Goal: Transaction & Acquisition: Book appointment/travel/reservation

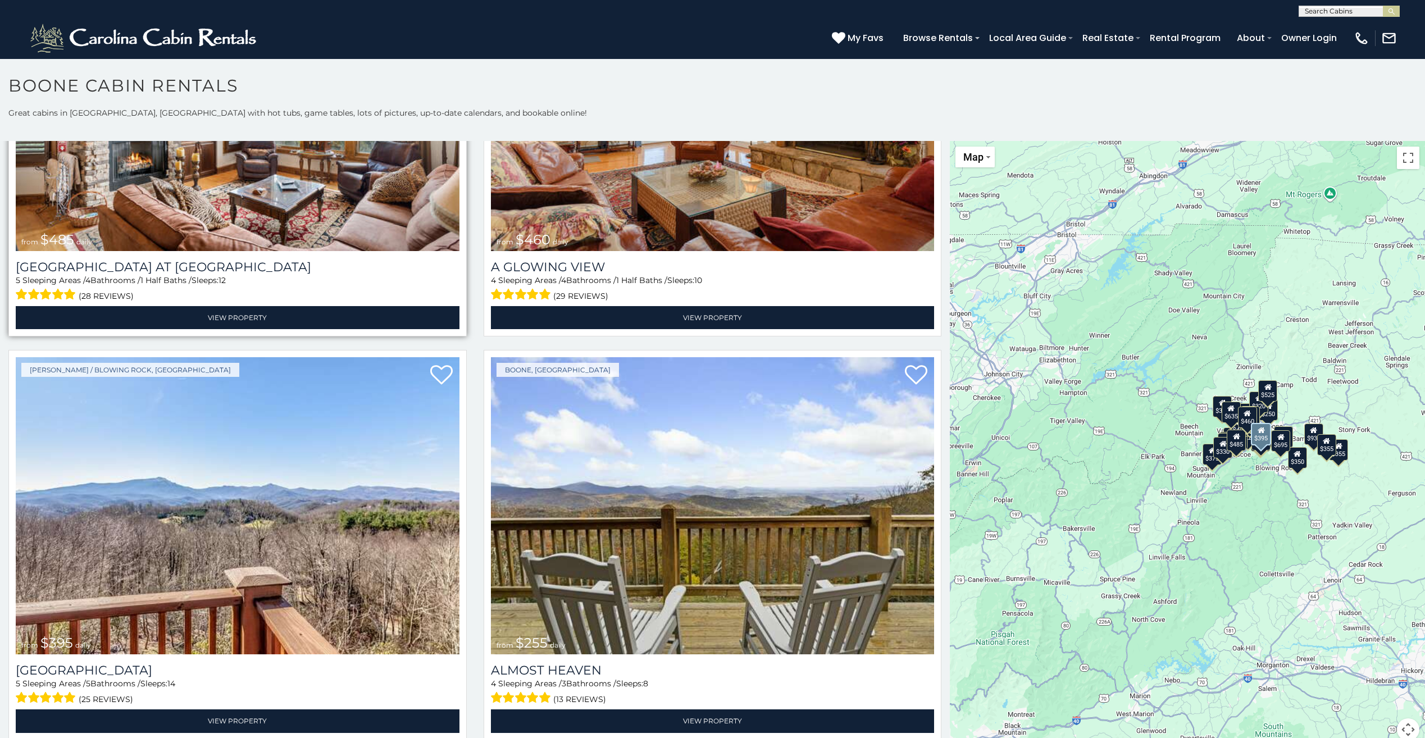
scroll to position [2808, 0]
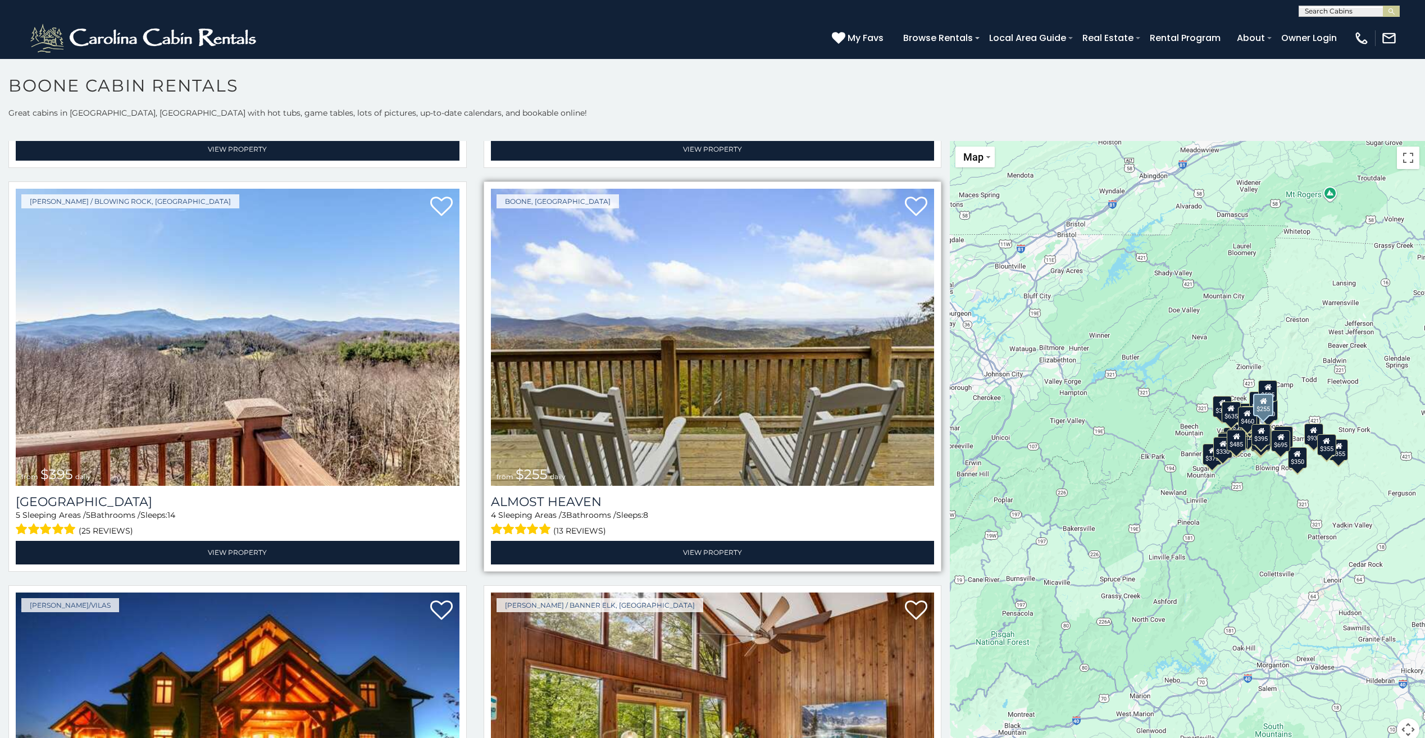
click at [655, 353] on img at bounding box center [713, 337] width 444 height 297
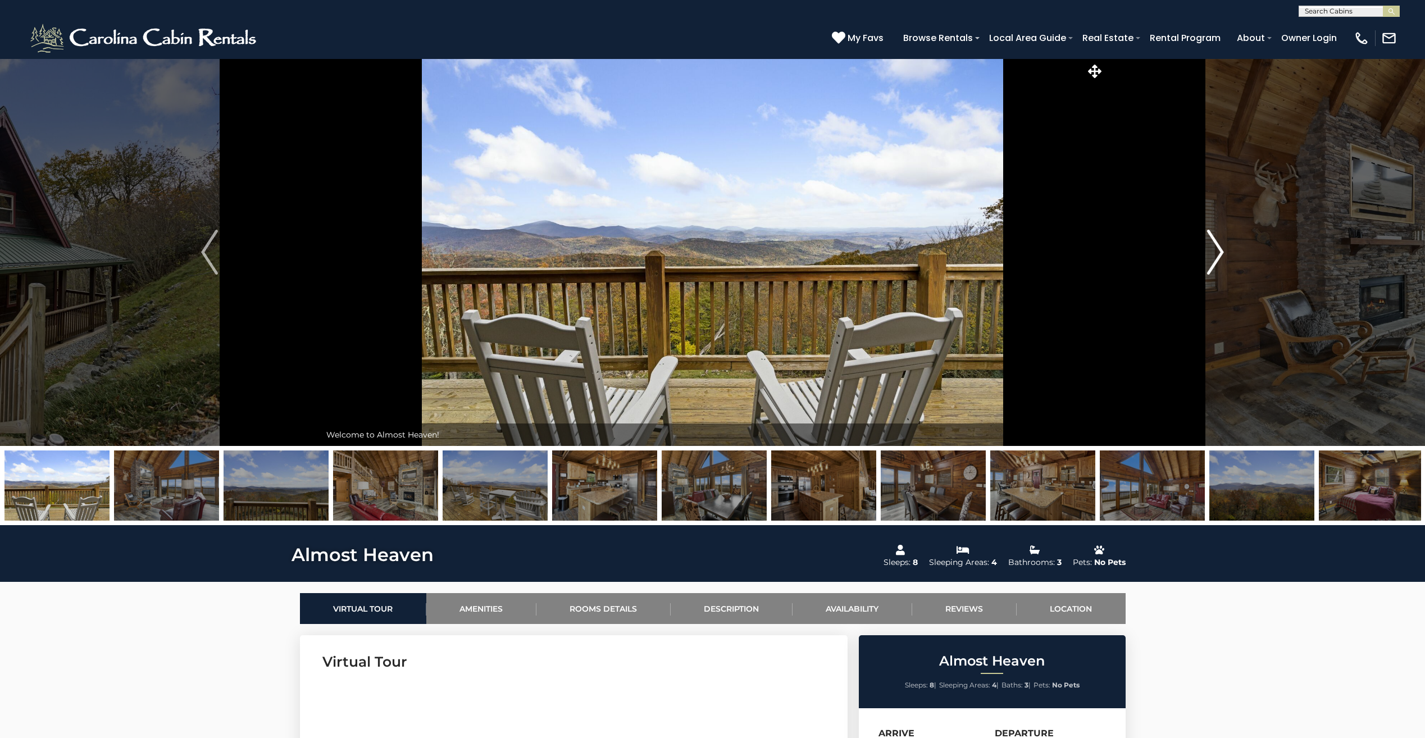
click at [1221, 244] on img "Next" at bounding box center [1215, 252] width 17 height 45
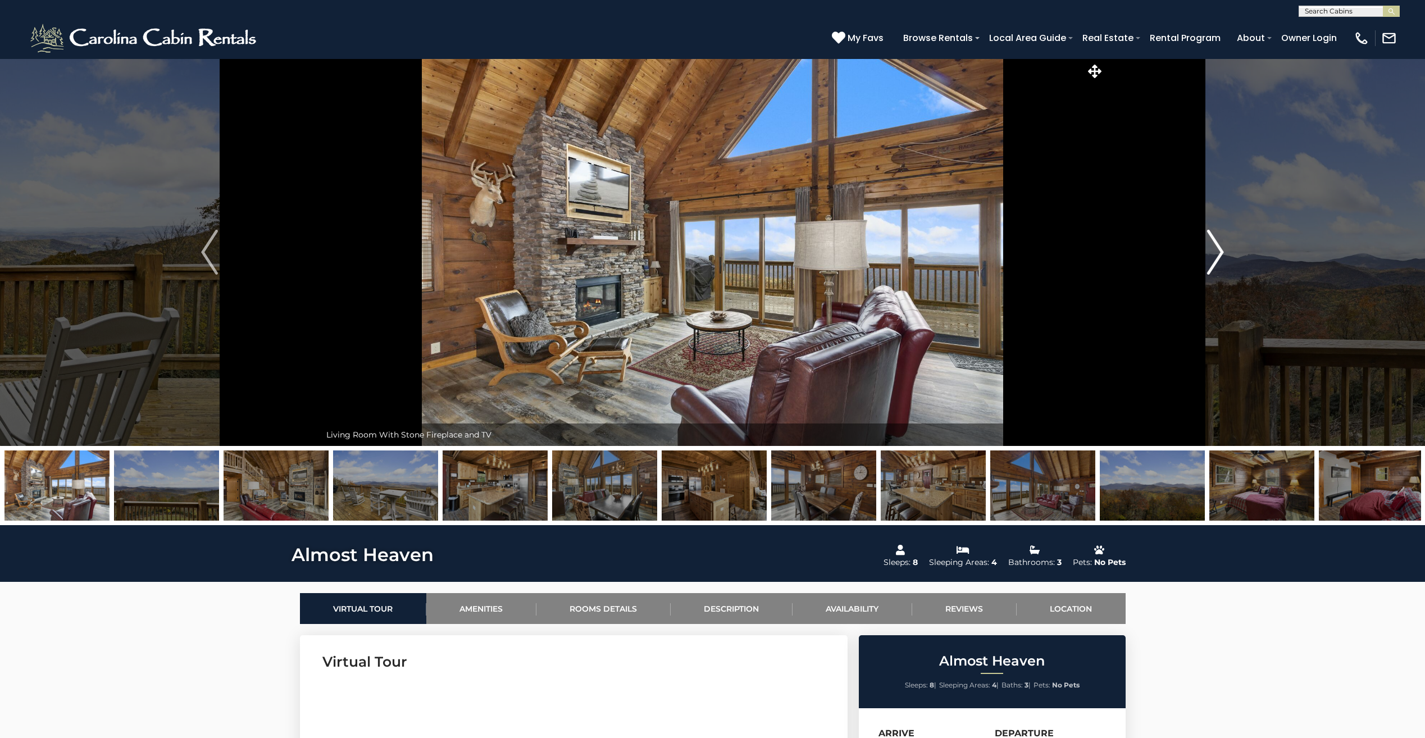
click at [1221, 244] on img "Next" at bounding box center [1215, 252] width 17 height 45
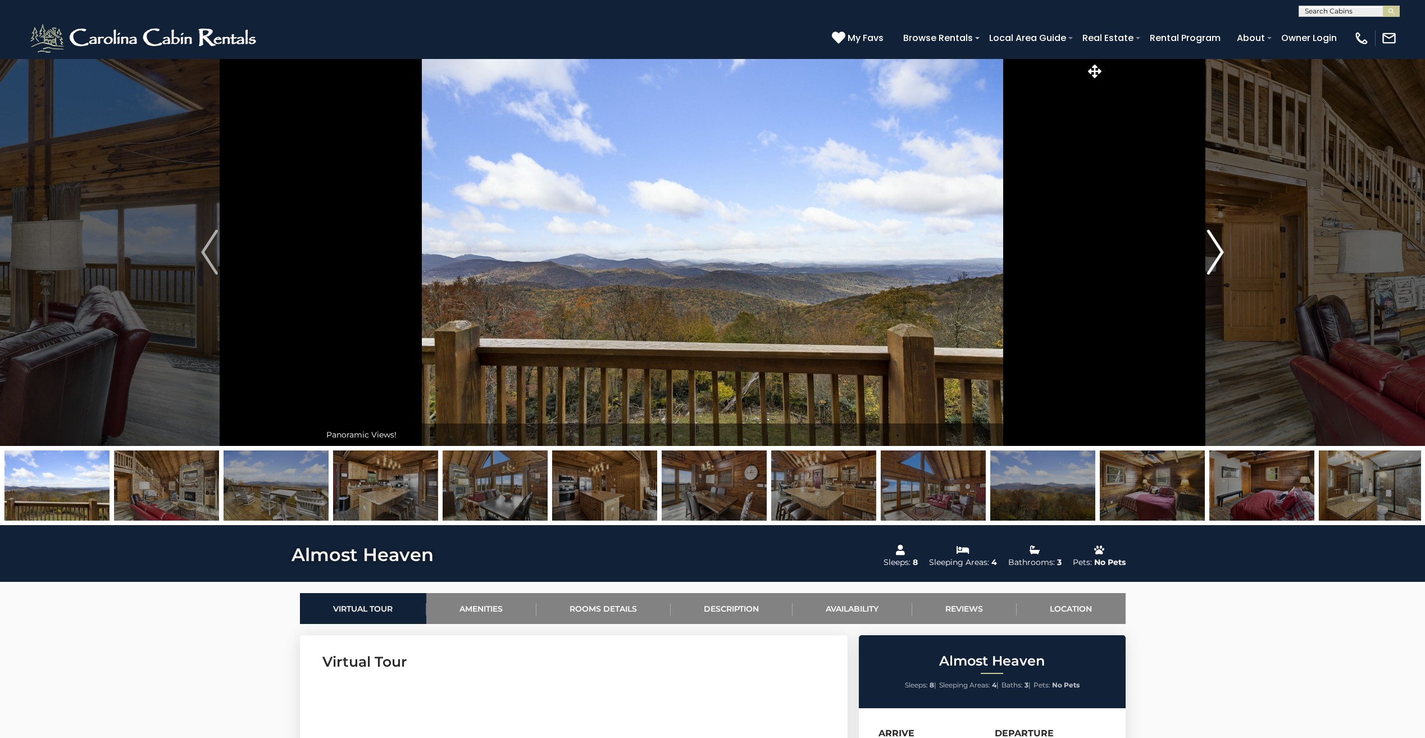
click at [1221, 244] on img "Next" at bounding box center [1215, 252] width 17 height 45
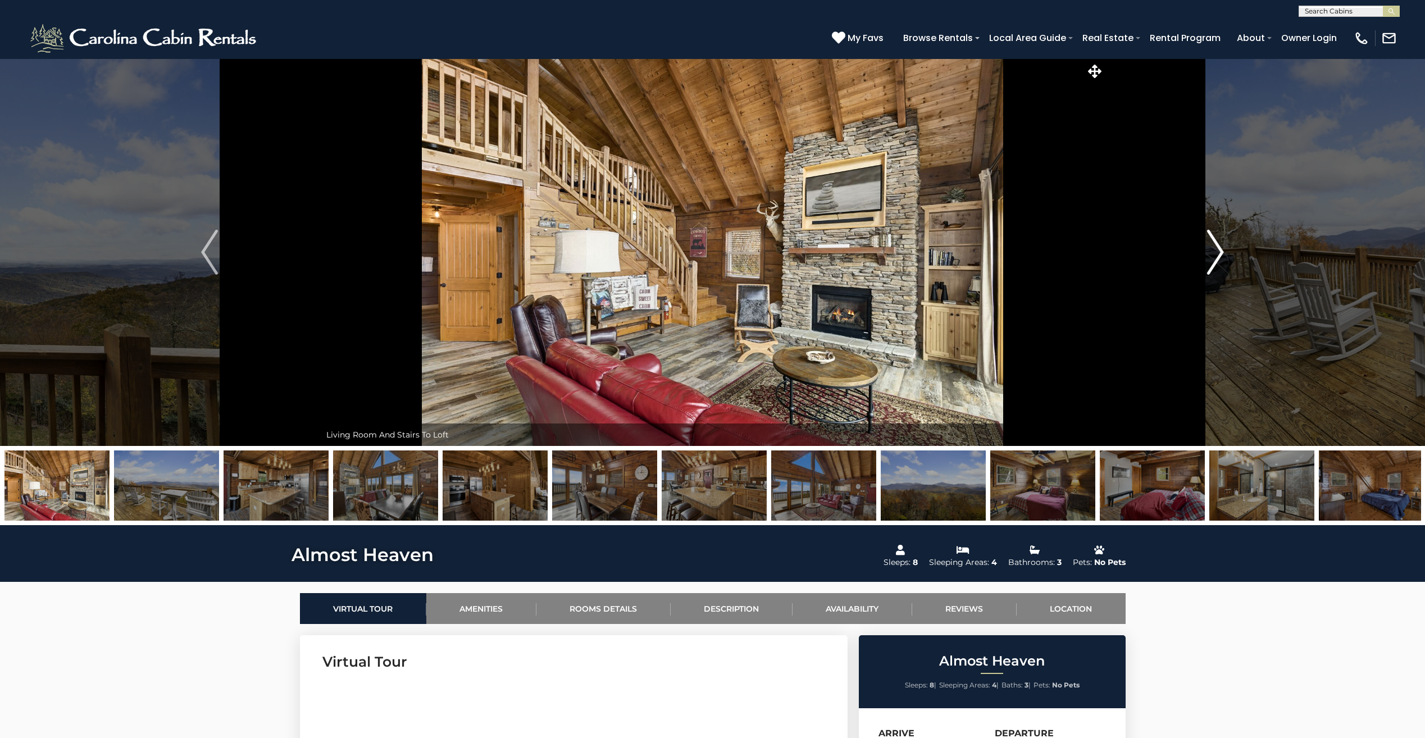
click at [1221, 244] on img "Next" at bounding box center [1215, 252] width 17 height 45
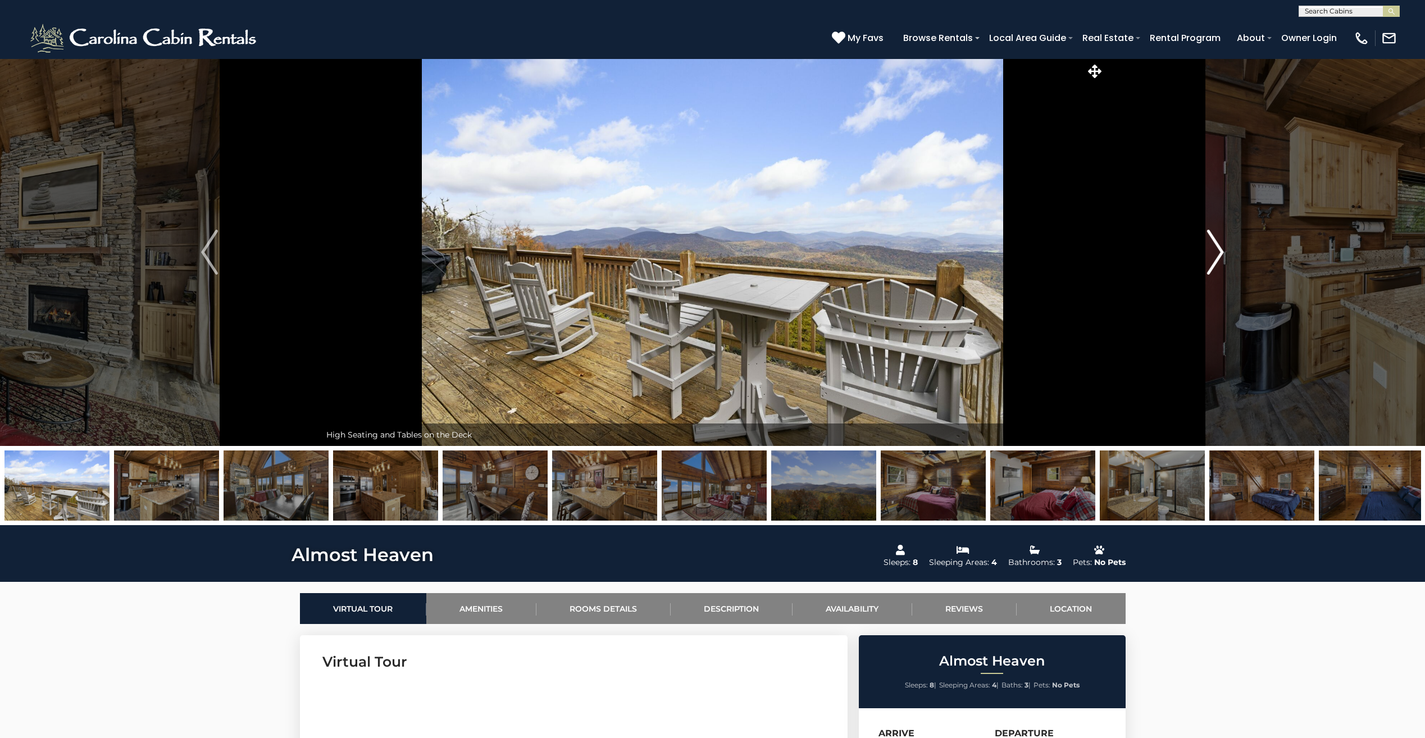
click at [1221, 244] on img "Next" at bounding box center [1215, 252] width 17 height 45
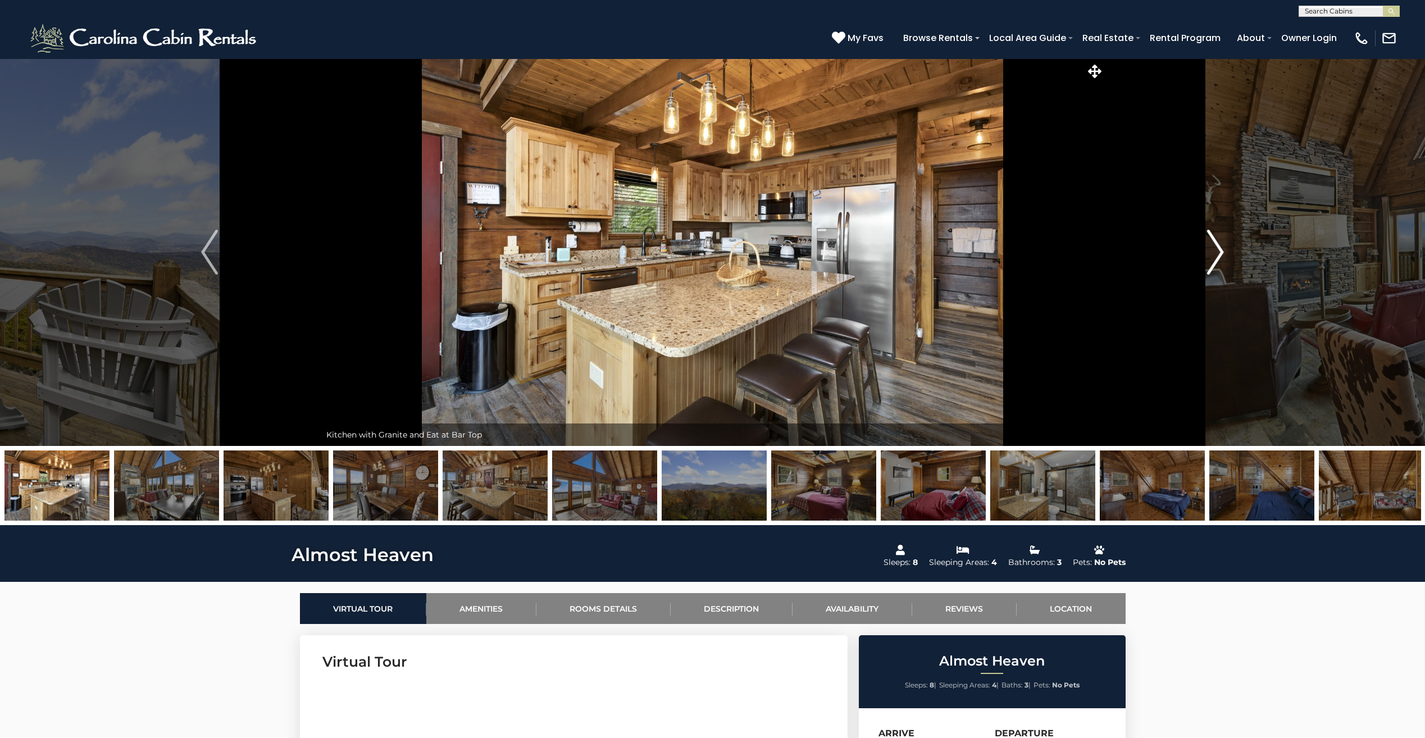
click at [1221, 244] on img "Next" at bounding box center [1215, 252] width 17 height 45
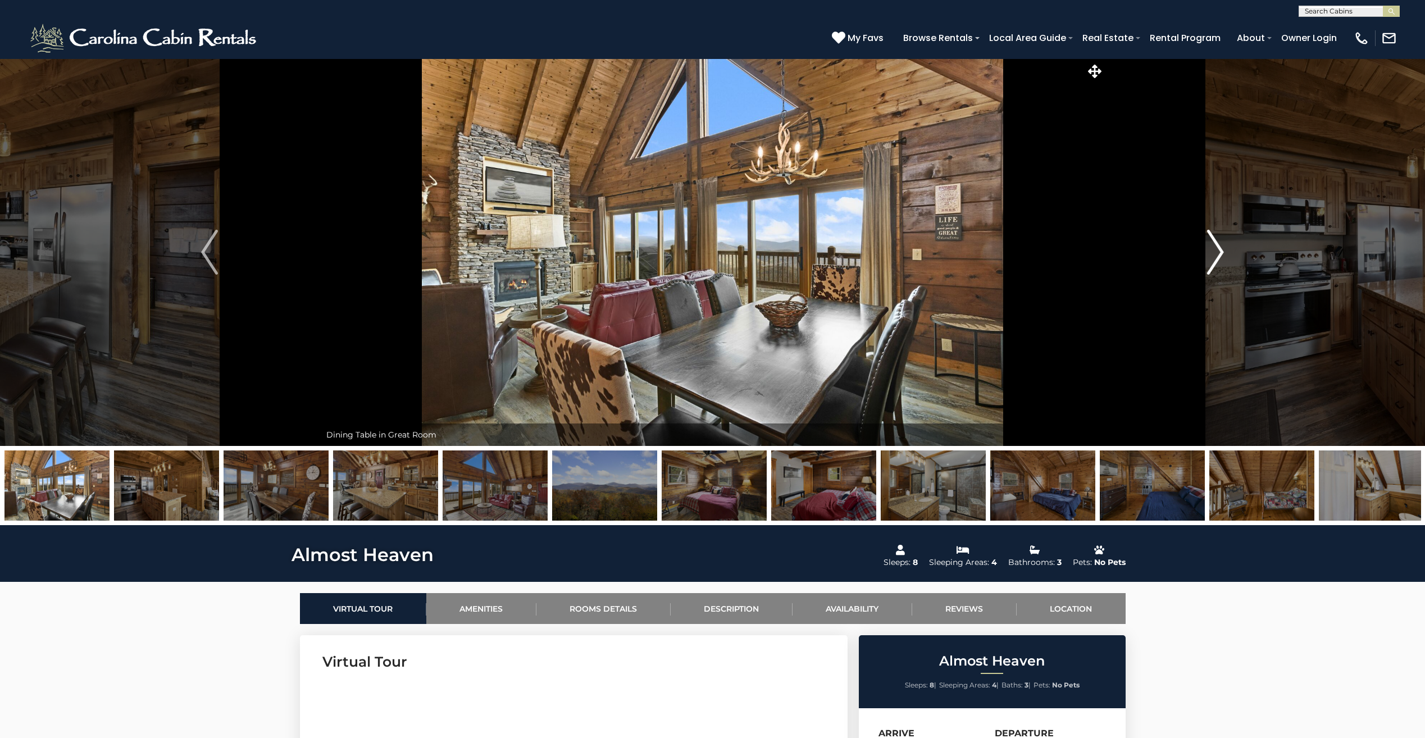
click at [1221, 244] on img "Next" at bounding box center [1215, 252] width 17 height 45
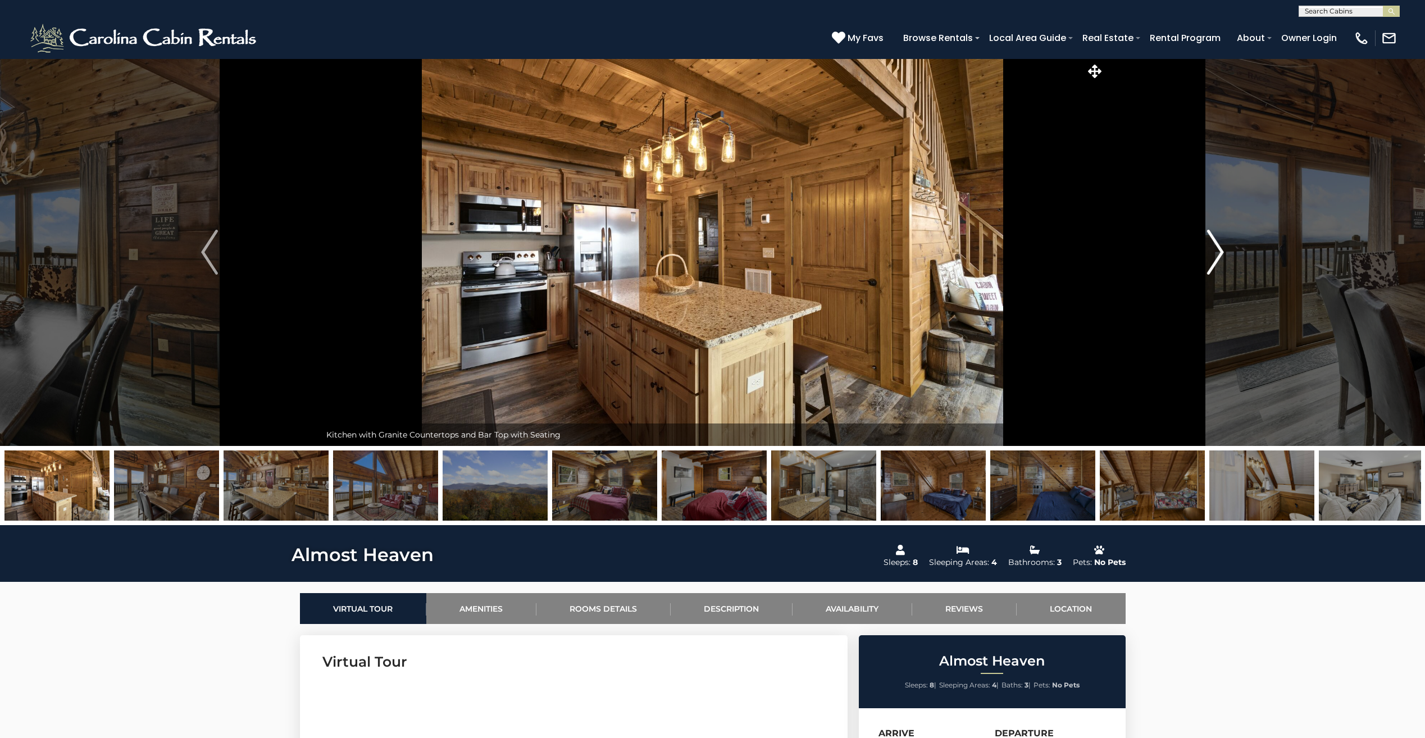
click at [1221, 244] on img "Next" at bounding box center [1215, 252] width 17 height 45
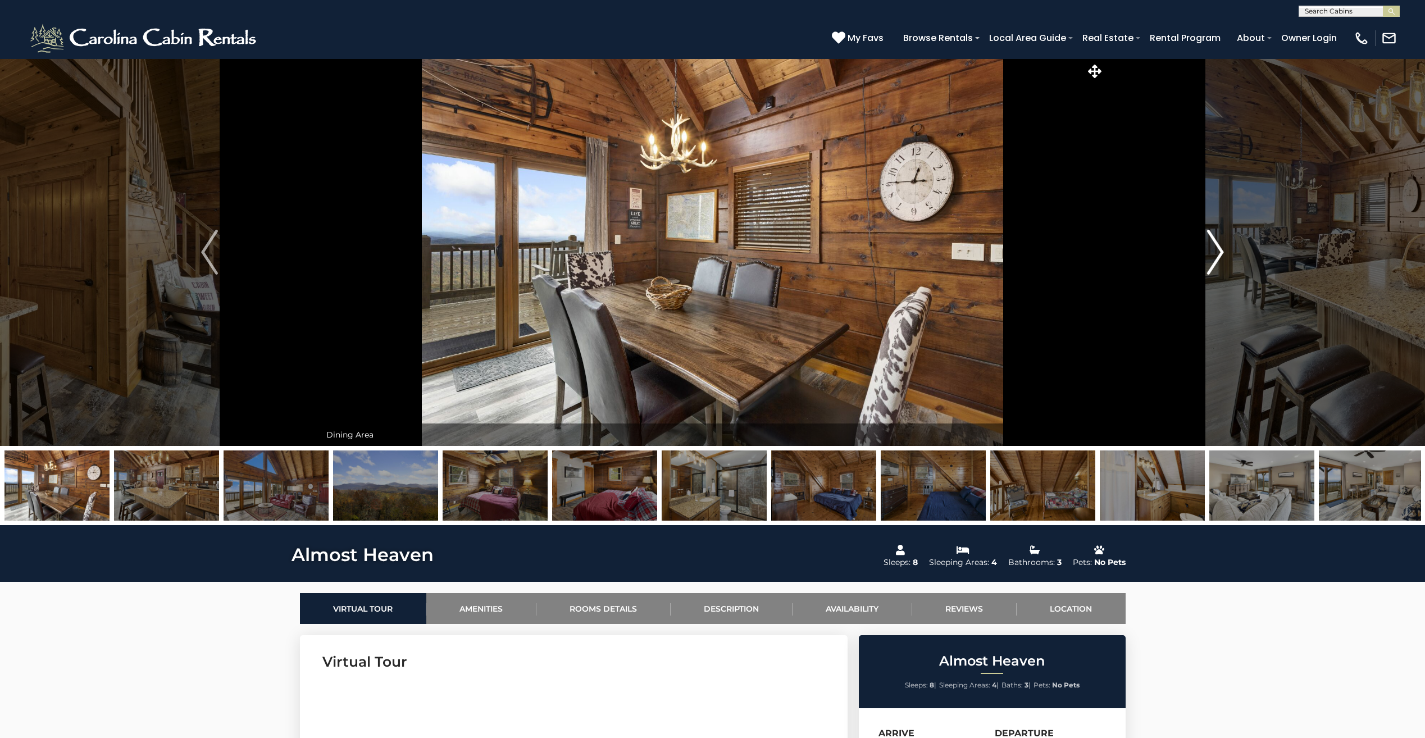
click at [1221, 244] on img "Next" at bounding box center [1215, 252] width 17 height 45
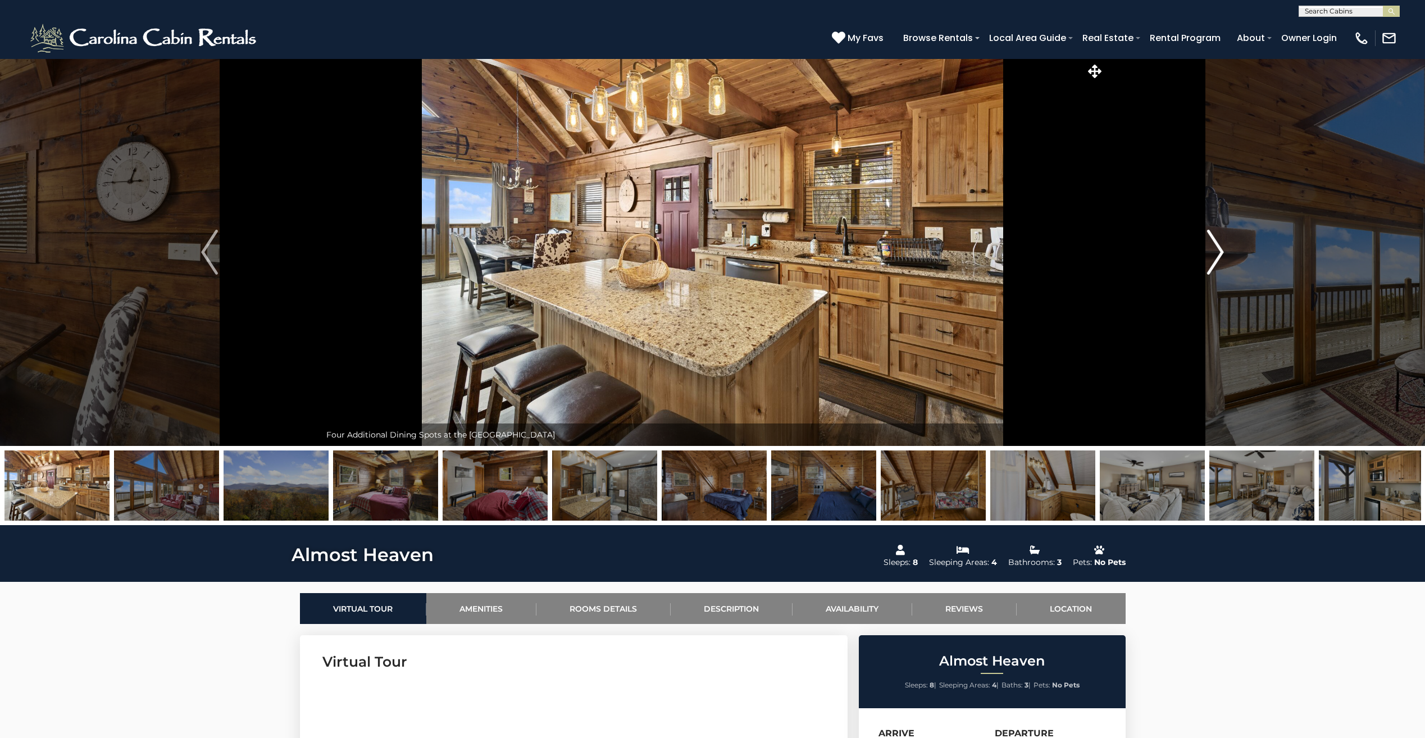
click at [1221, 244] on img "Next" at bounding box center [1215, 252] width 17 height 45
